Goal: Transaction & Acquisition: Purchase product/service

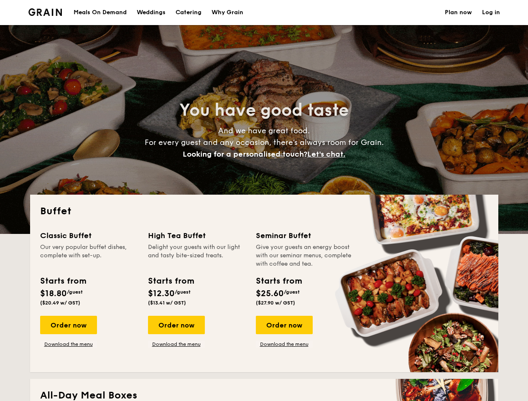
select select
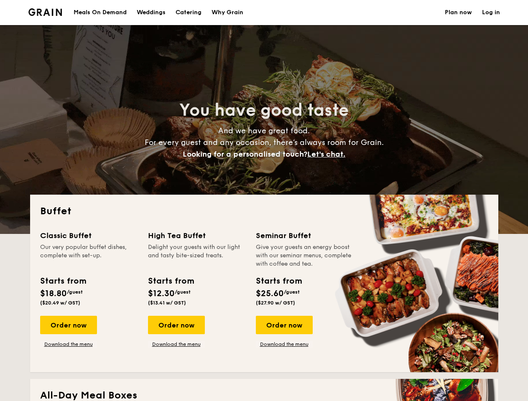
click at [264, 201] on div "Buffet Classic Buffet Our very popular buffet dishes, complete with set-up. Sta…" at bounding box center [264, 284] width 468 height 178
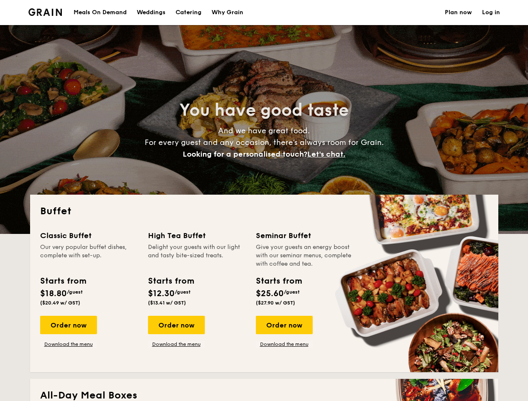
click at [491, 13] on link "Log in" at bounding box center [491, 12] width 18 height 25
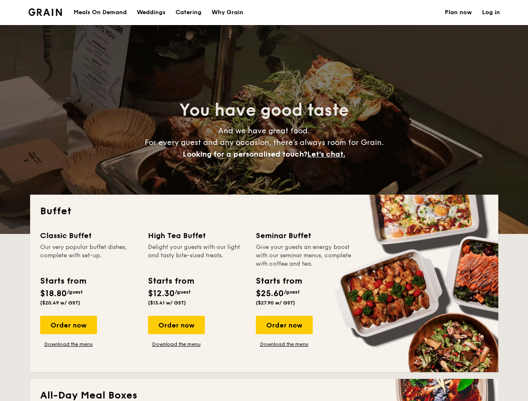
click at [329, 154] on span "Let's chat." at bounding box center [326, 154] width 38 height 9
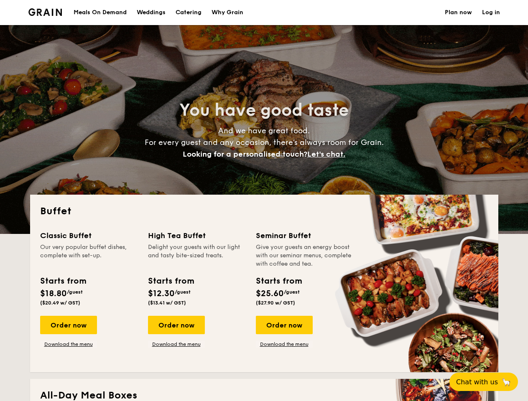
select select
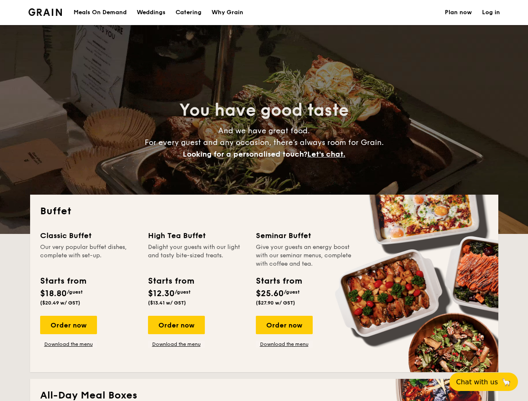
click at [264, 201] on div "Buffet Classic Buffet Our very popular buffet dishes, complete with set-up. Sta…" at bounding box center [264, 284] width 468 height 178
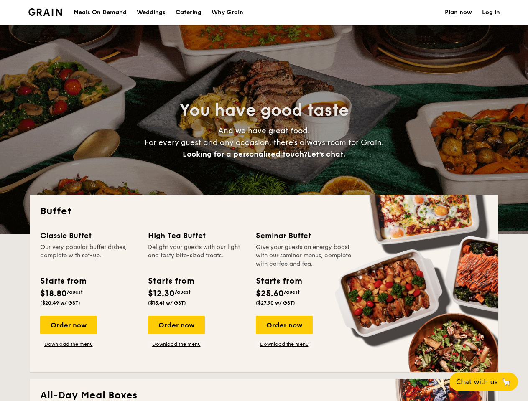
click at [491, 13] on link "Log in" at bounding box center [491, 12] width 18 height 25
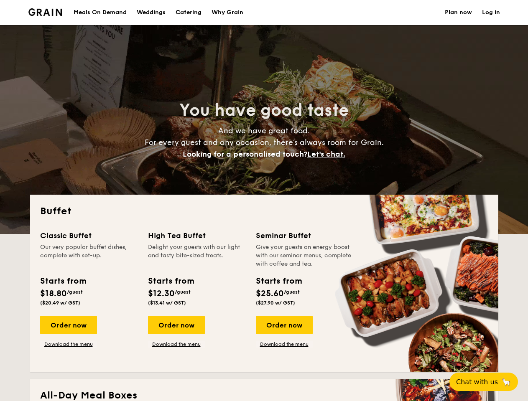
click at [329, 154] on span "Let's chat." at bounding box center [326, 154] width 38 height 9
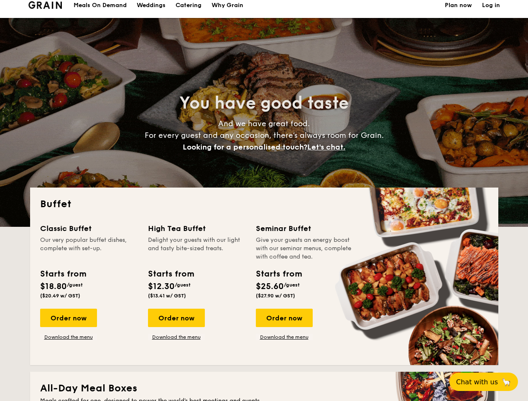
click at [68, 325] on div "Order now" at bounding box center [68, 318] width 57 height 18
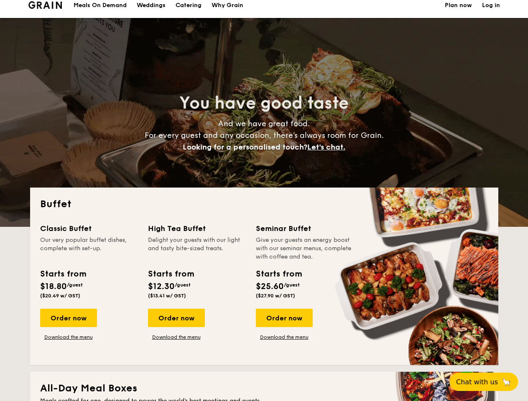
click at [176, 325] on div "Order now" at bounding box center [176, 318] width 57 height 18
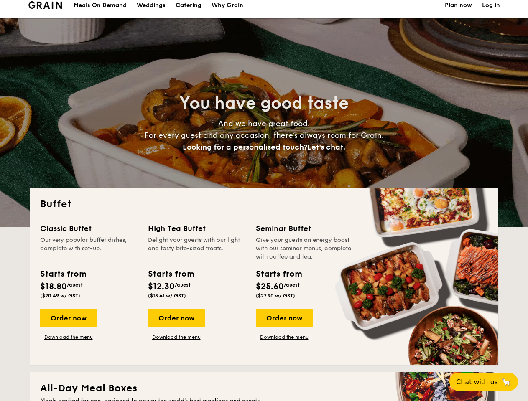
click at [284, 325] on div "Order now" at bounding box center [284, 318] width 57 height 18
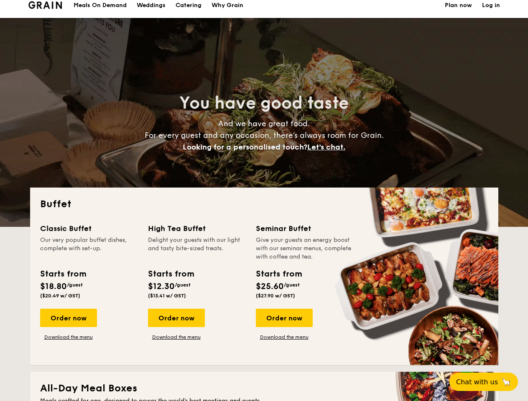
click at [488, 382] on span "Chat with us" at bounding box center [477, 382] width 42 height 8
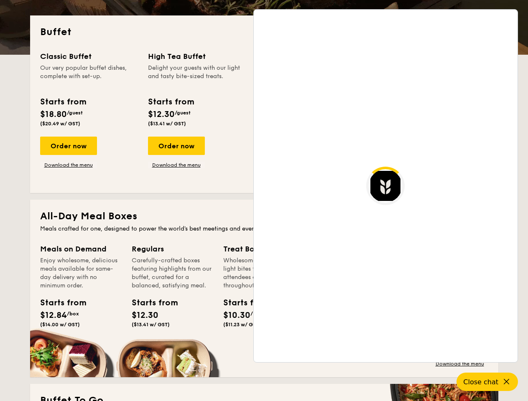
scroll to position [1435, 0]
